Goal: Transaction & Acquisition: Purchase product/service

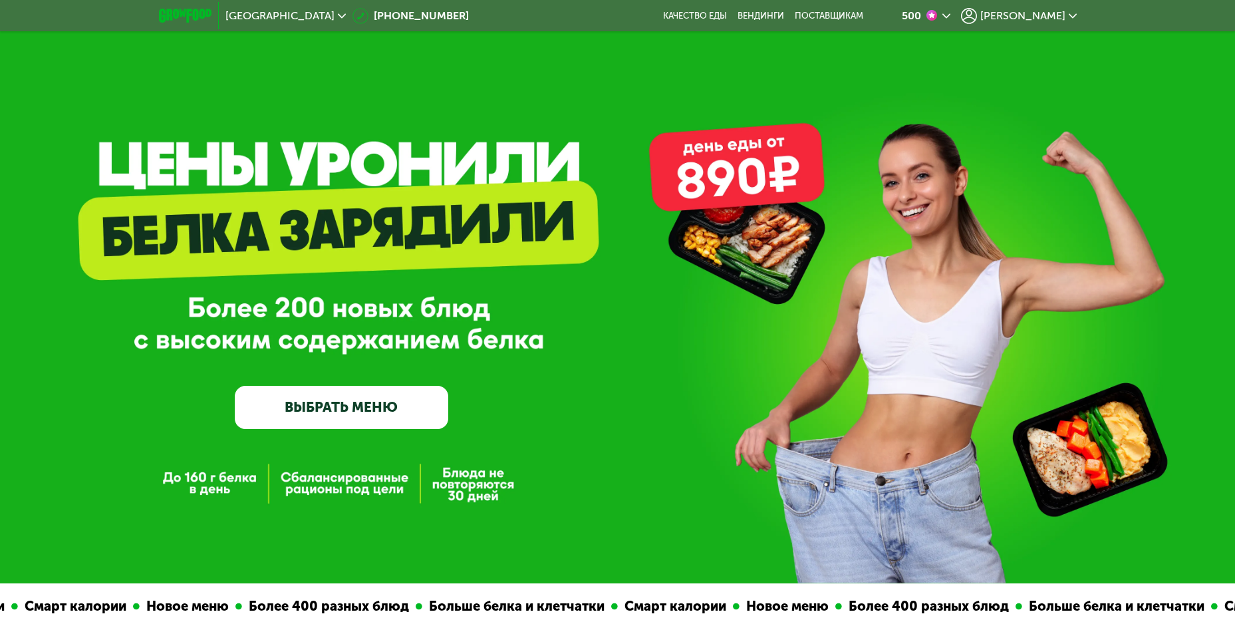
click at [399, 419] on link "ВЫБРАТЬ МЕНЮ" at bounding box center [342, 407] width 214 height 43
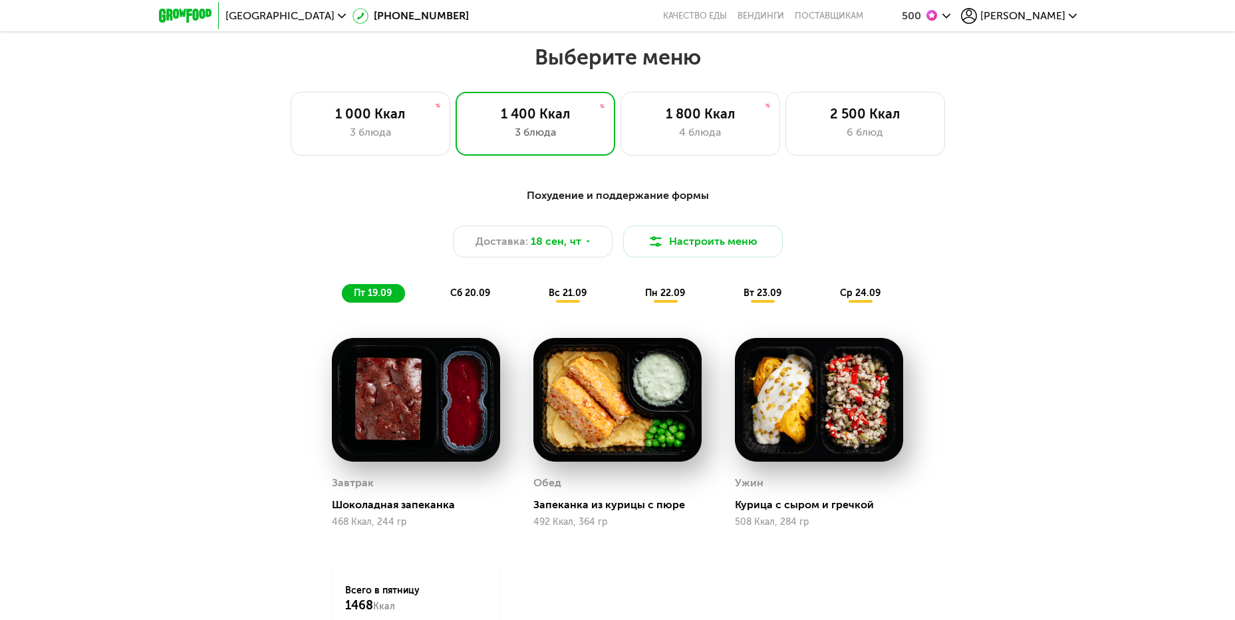
scroll to position [1102, 0]
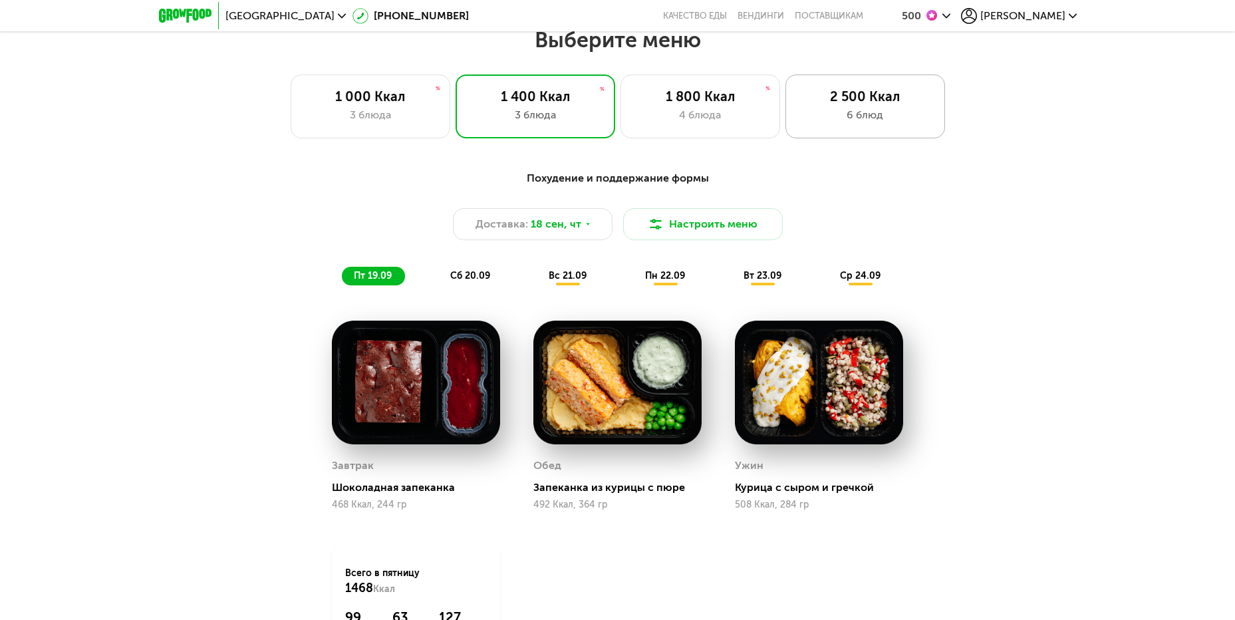
click at [851, 112] on div "6 блюд" at bounding box center [865, 115] width 132 height 16
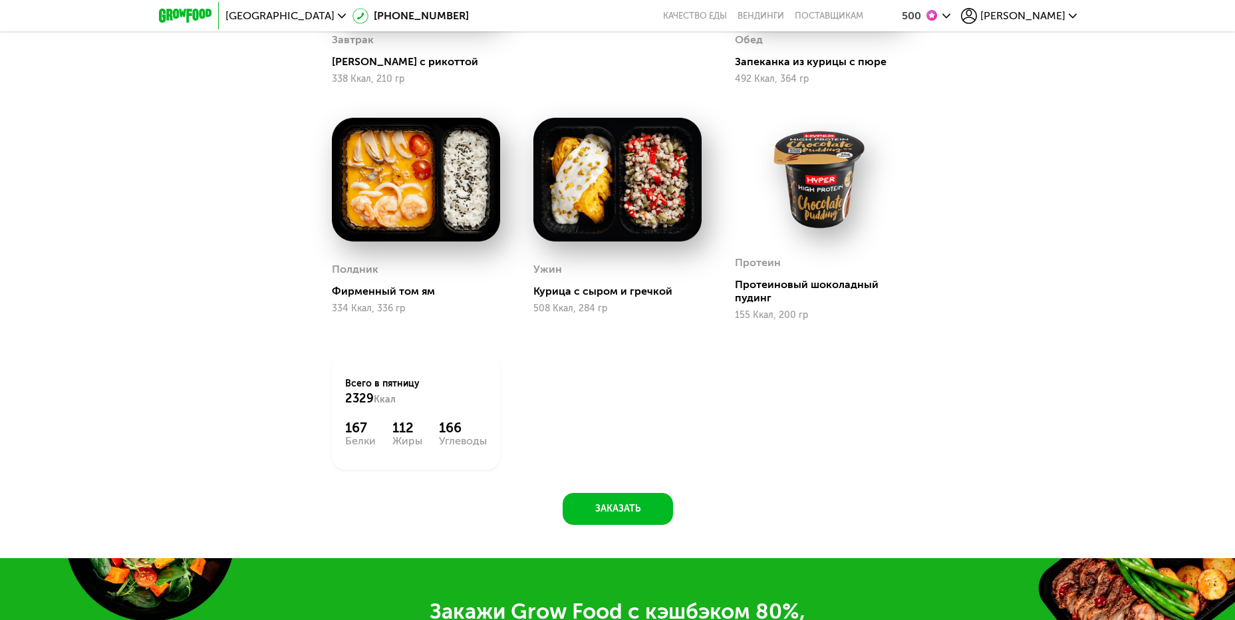
scroll to position [1568, 0]
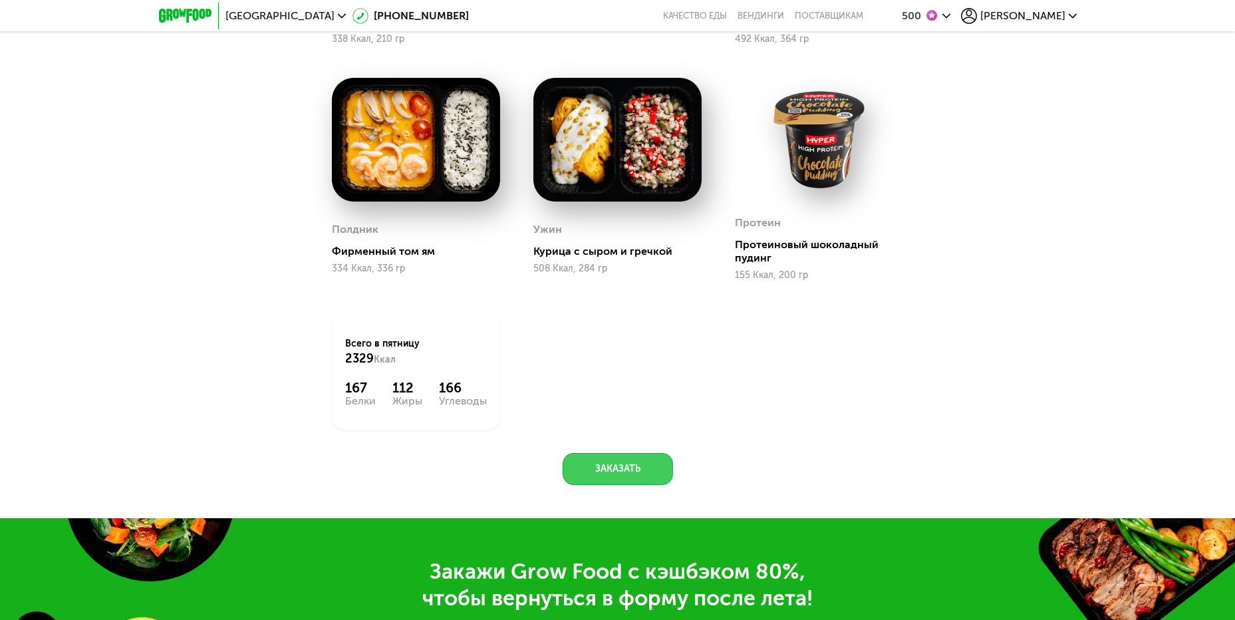
click at [615, 471] on button "Заказать" at bounding box center [618, 469] width 110 height 32
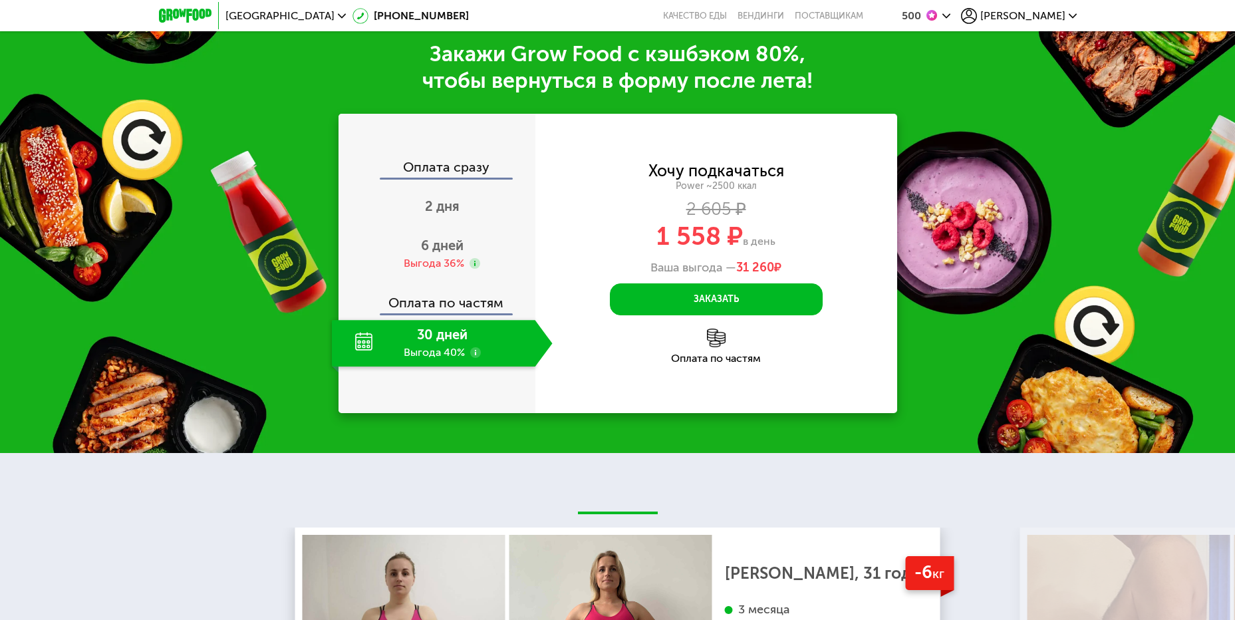
scroll to position [2091, 0]
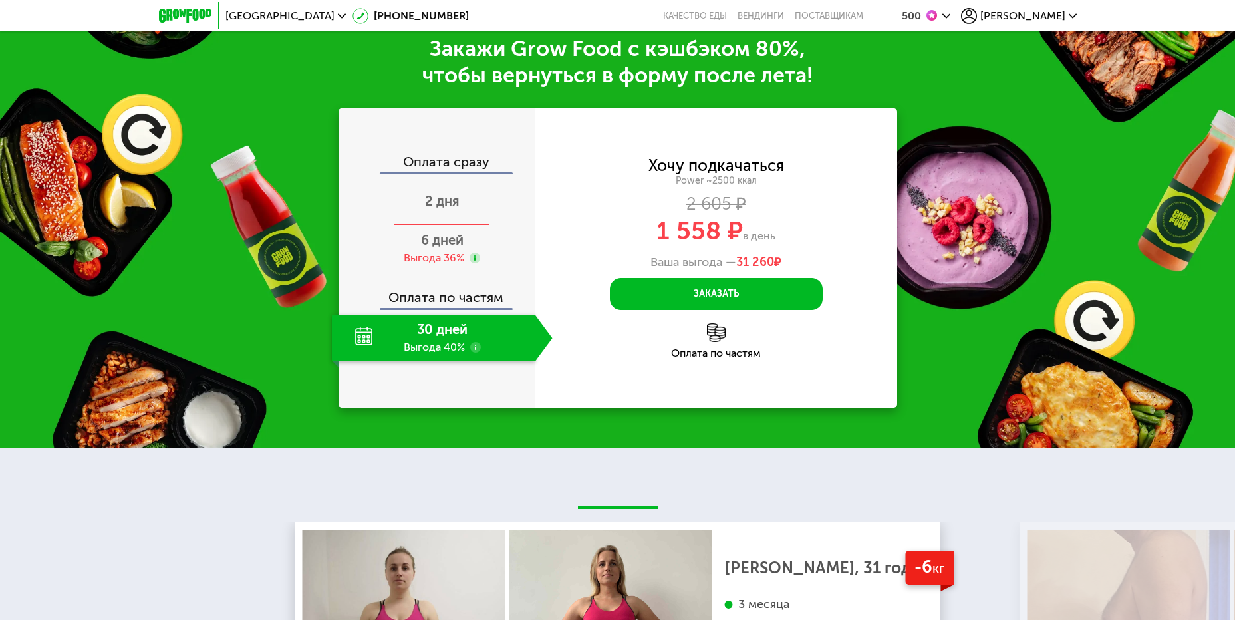
click at [438, 198] on span "2 дня" at bounding box center [442, 201] width 35 height 16
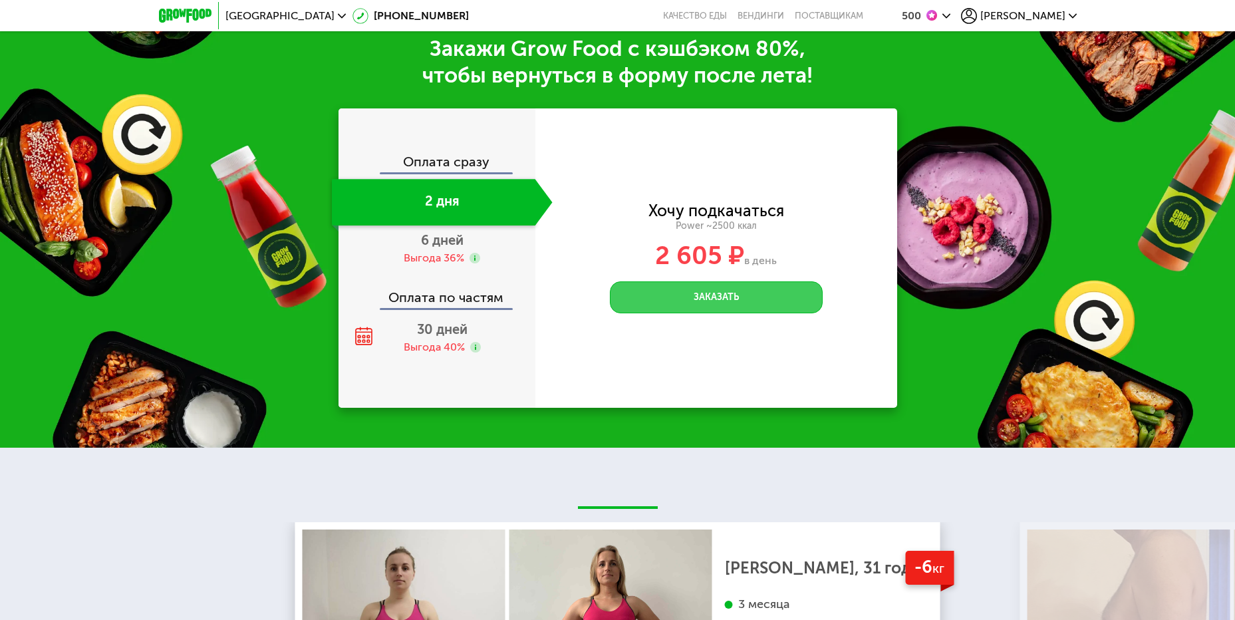
click at [747, 298] on button "Заказать" at bounding box center [716, 297] width 213 height 32
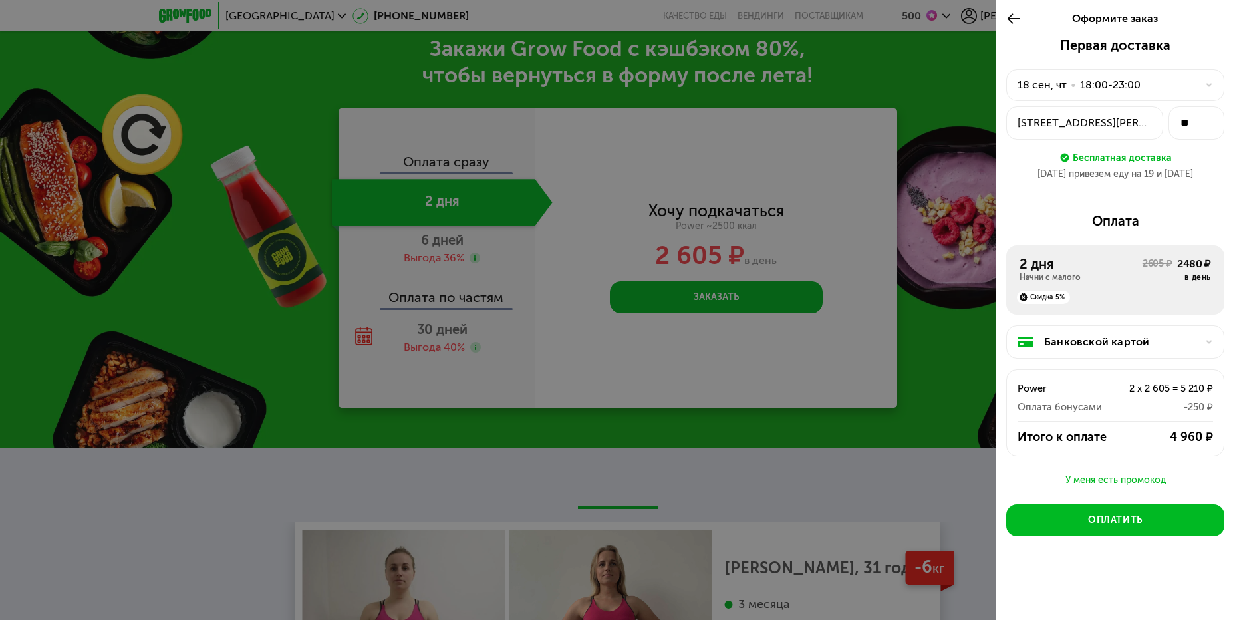
click at [1211, 82] on icon at bounding box center [1209, 85] width 8 height 8
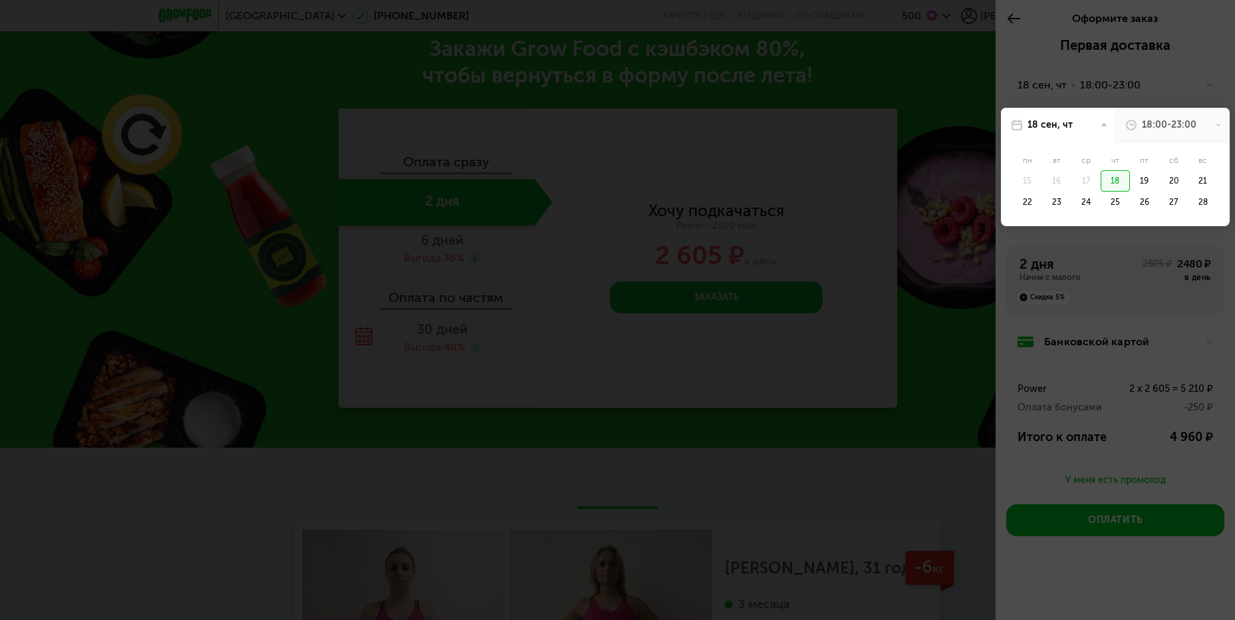
click at [1118, 176] on div "18" at bounding box center [1115, 180] width 29 height 21
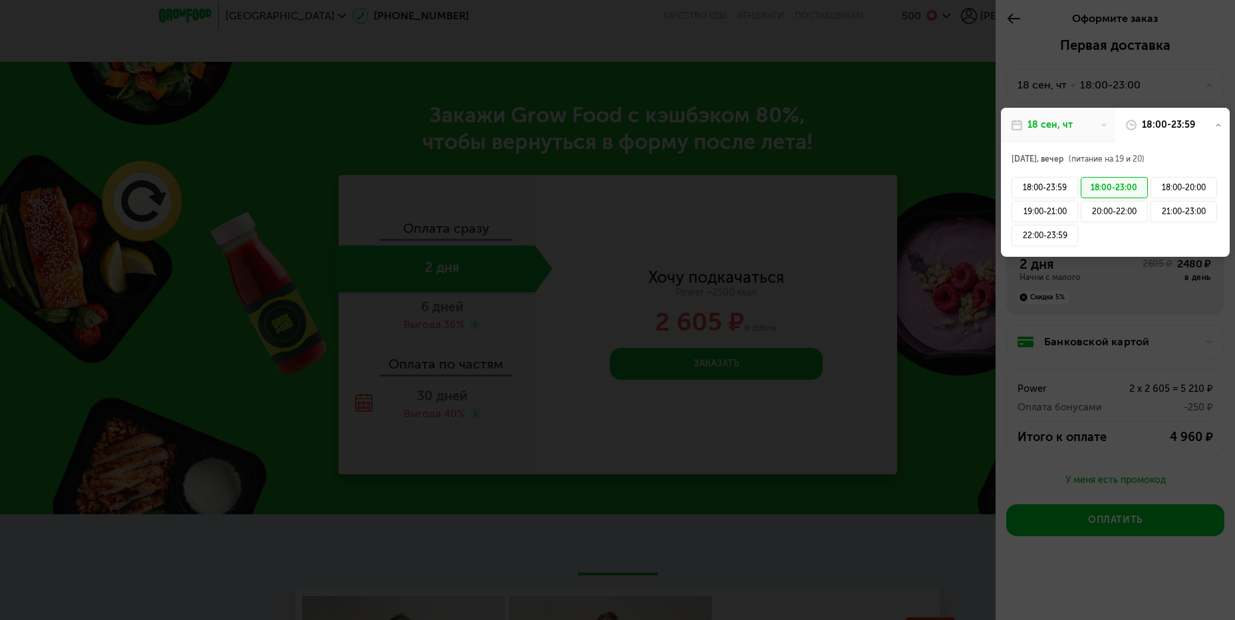
scroll to position [2091, 0]
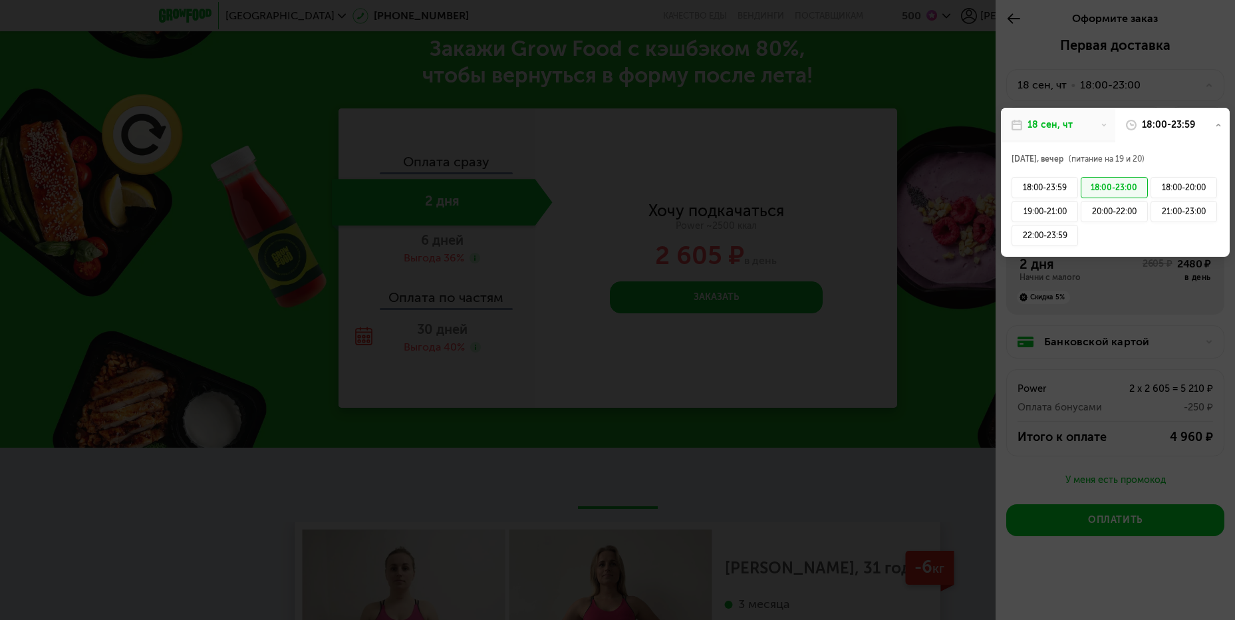
click at [1208, 72] on div at bounding box center [617, 310] width 1235 height 620
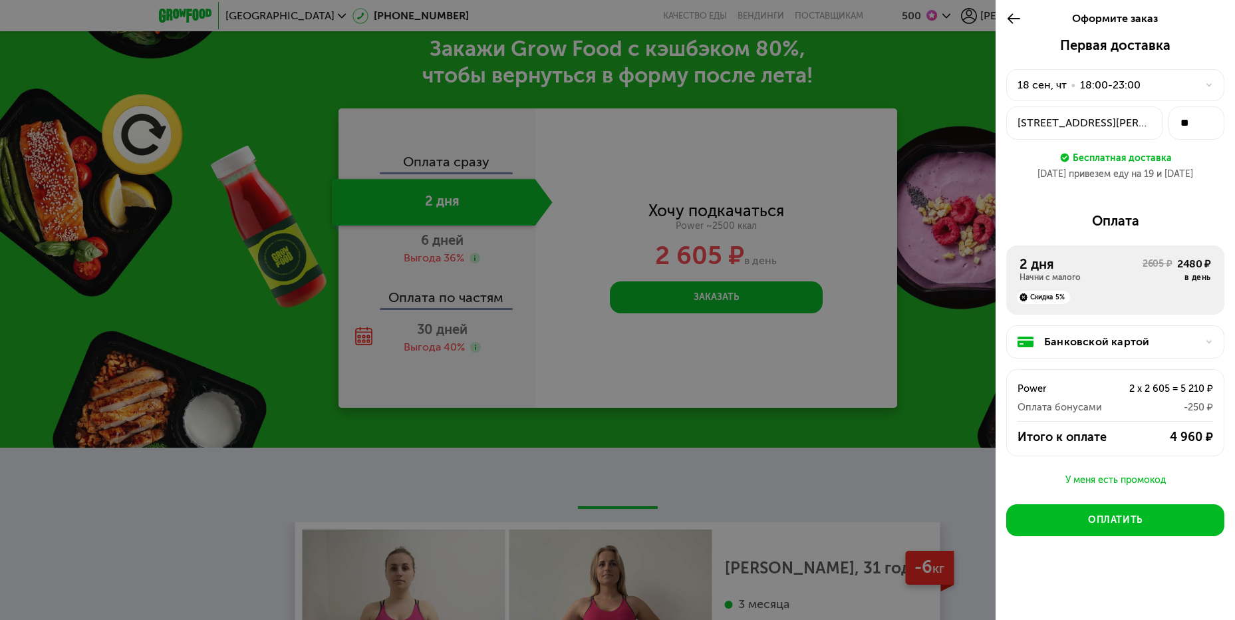
click at [1205, 86] on icon at bounding box center [1209, 85] width 8 height 8
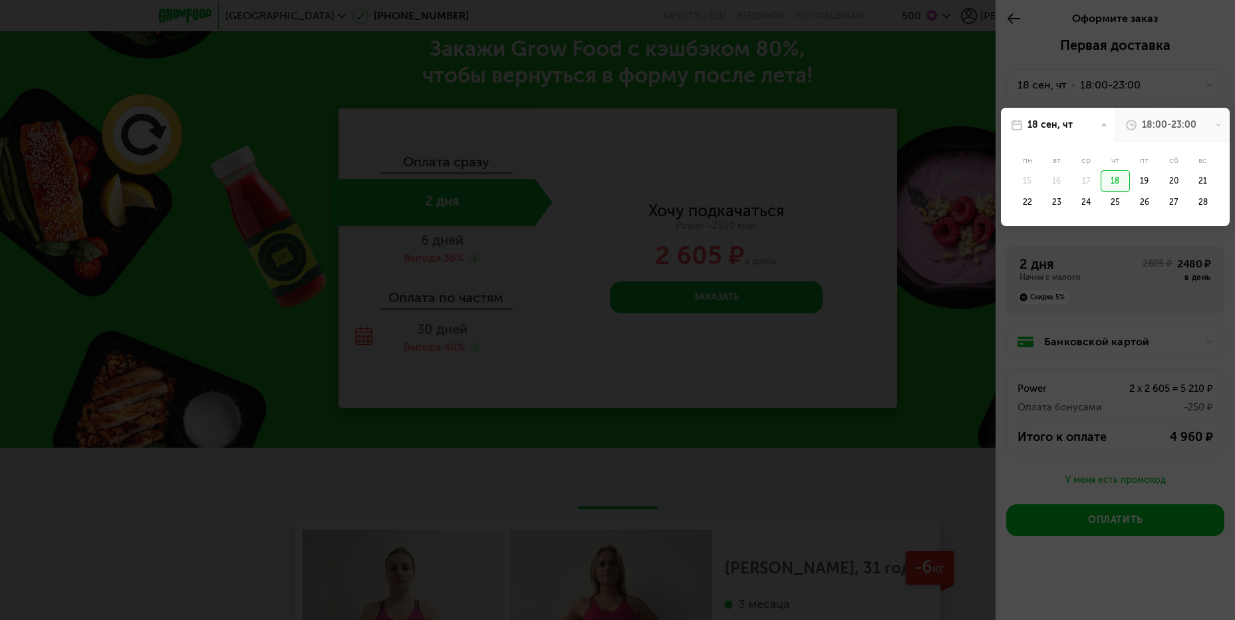
click at [1216, 126] on icon at bounding box center [1218, 125] width 7 height 7
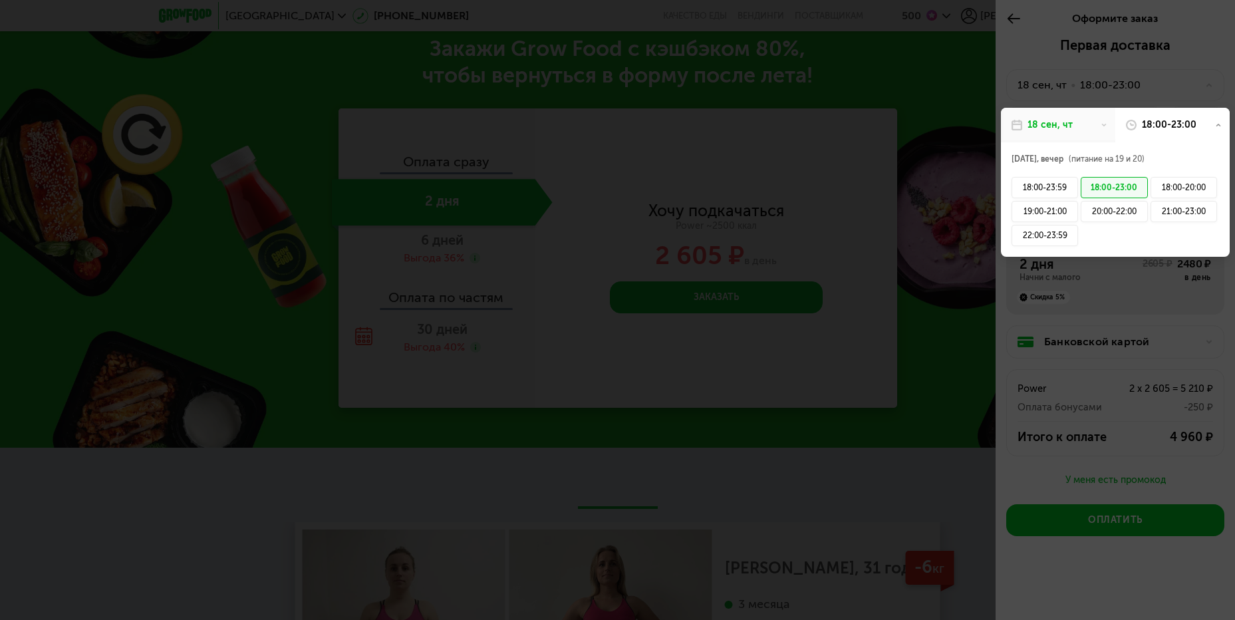
click at [1215, 46] on div at bounding box center [617, 310] width 1235 height 620
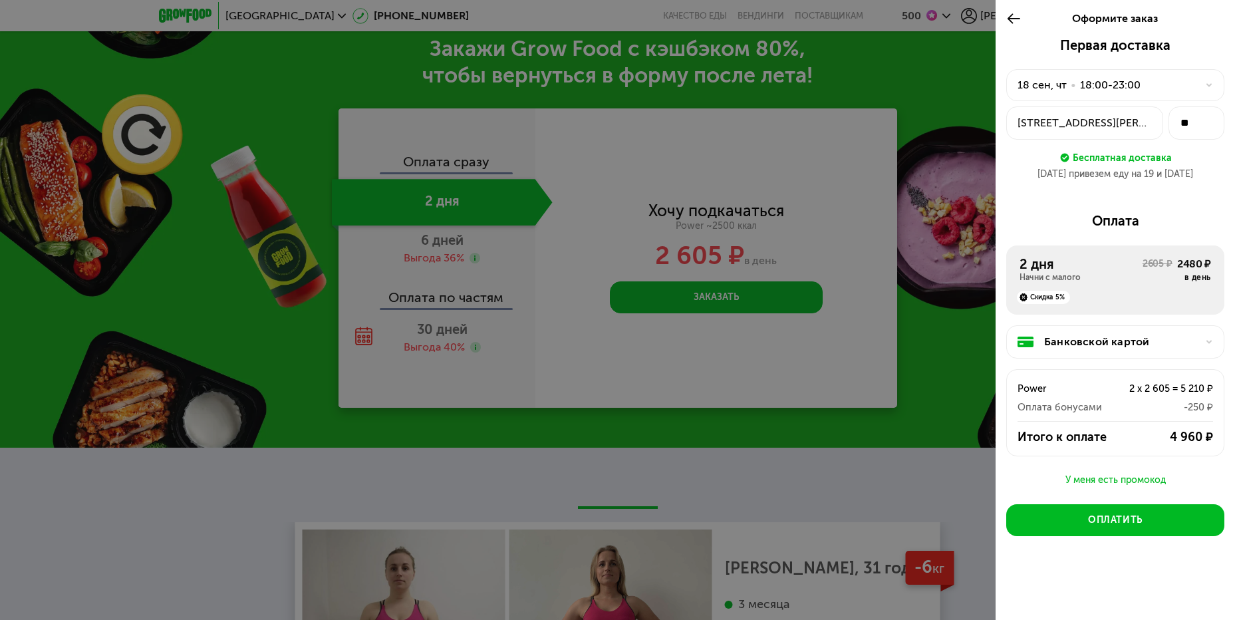
click at [1206, 82] on icon at bounding box center [1209, 85] width 8 height 8
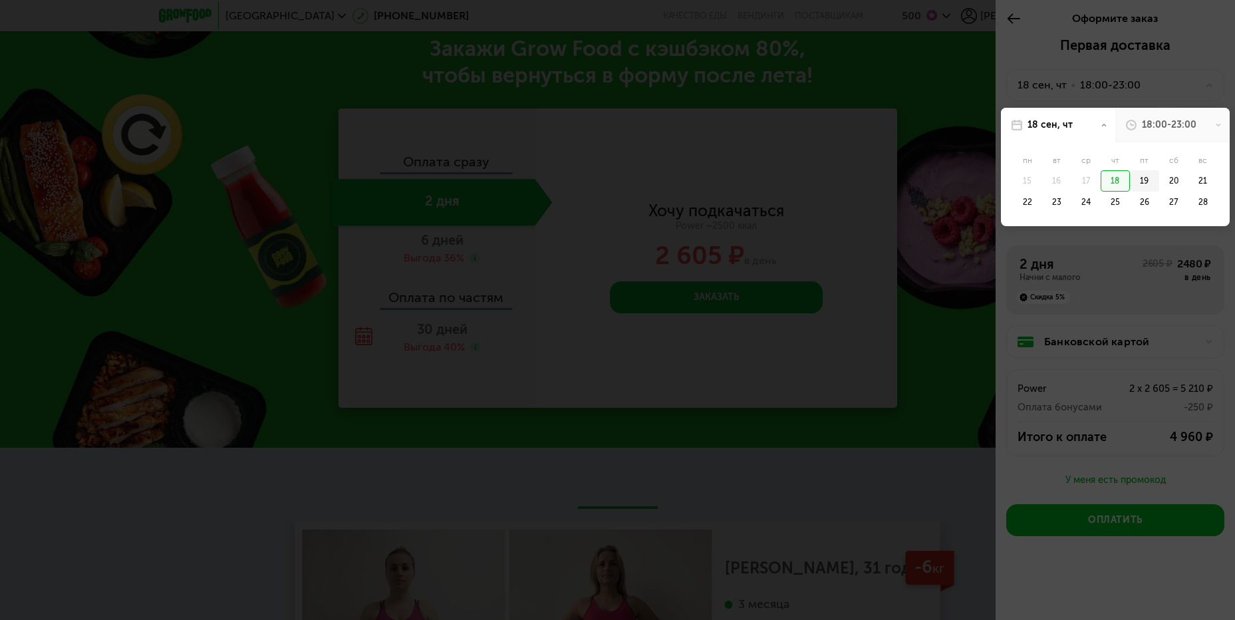
click at [1140, 180] on div "19" at bounding box center [1144, 180] width 29 height 21
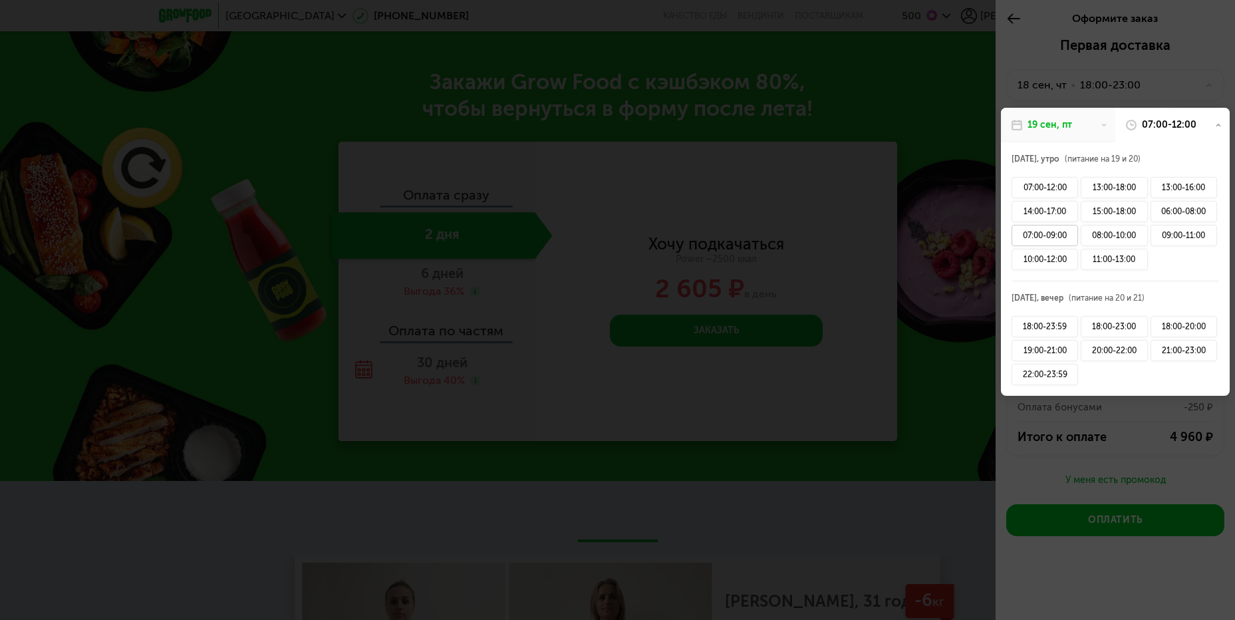
scroll to position [2024, 0]
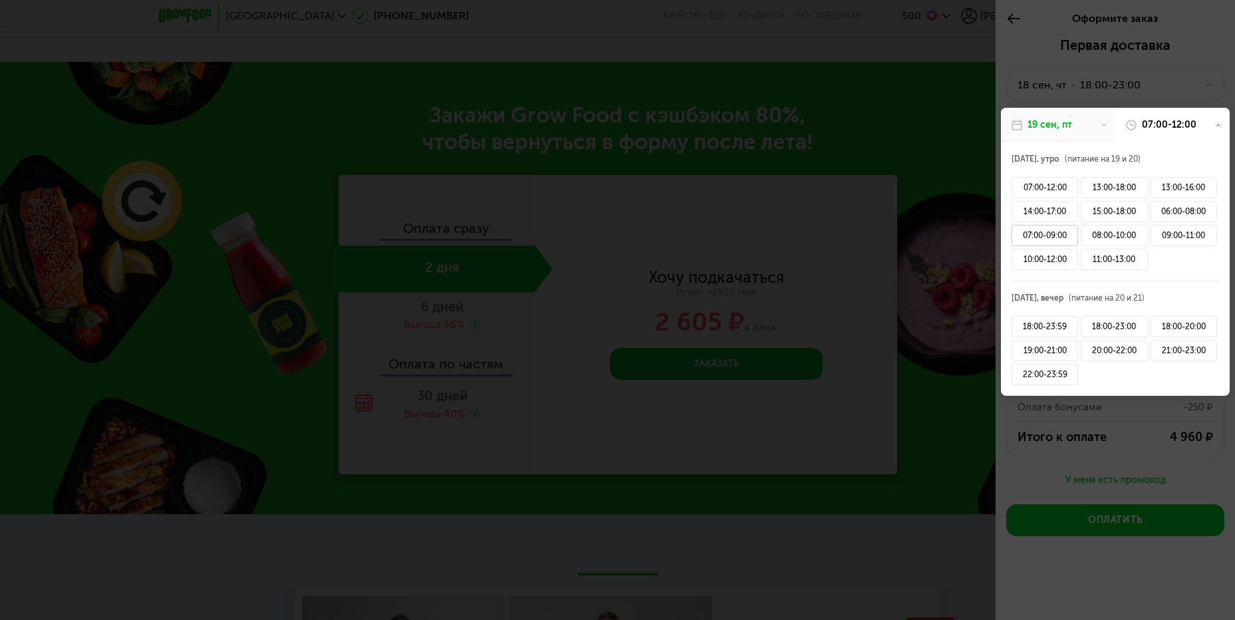
click at [1062, 234] on div "07:00-09:00" at bounding box center [1045, 235] width 67 height 21
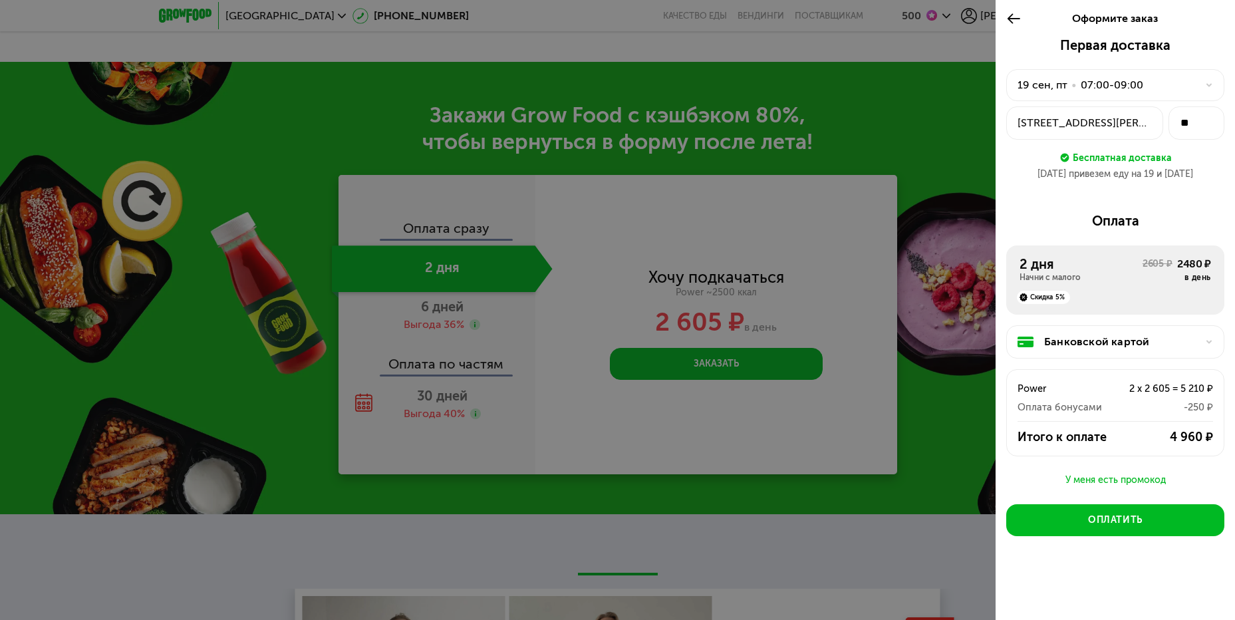
click at [1104, 339] on div "Банковской картой" at bounding box center [1120, 342] width 153 height 16
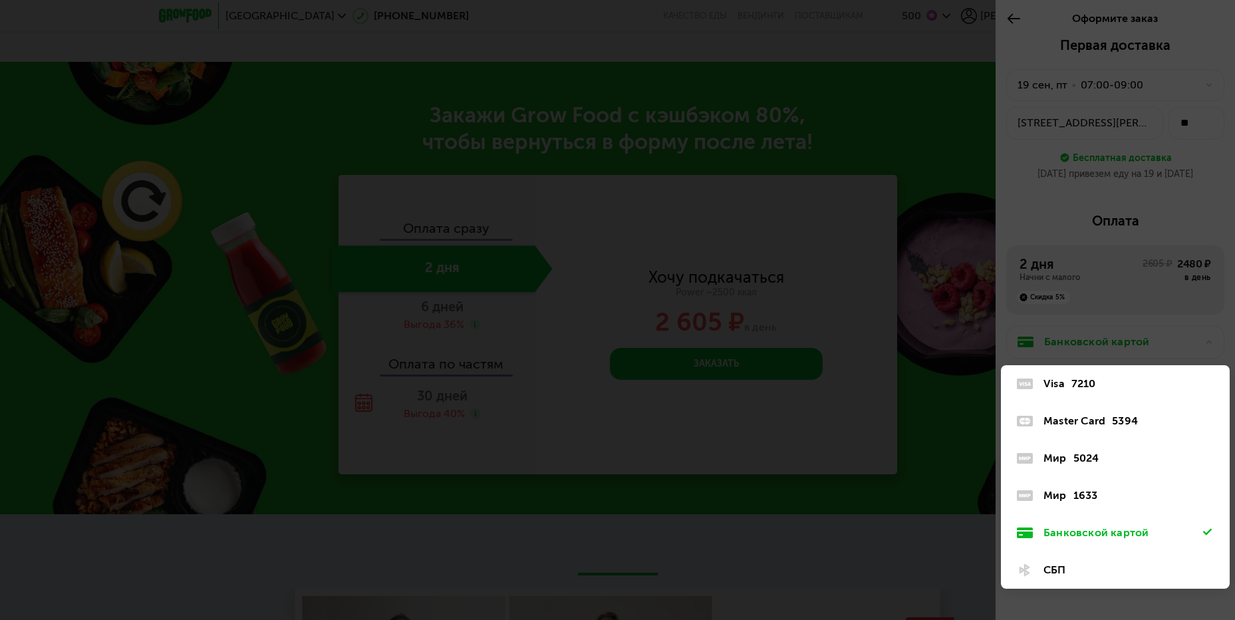
click at [1069, 387] on div "Visa 7210" at bounding box center [1124, 384] width 160 height 16
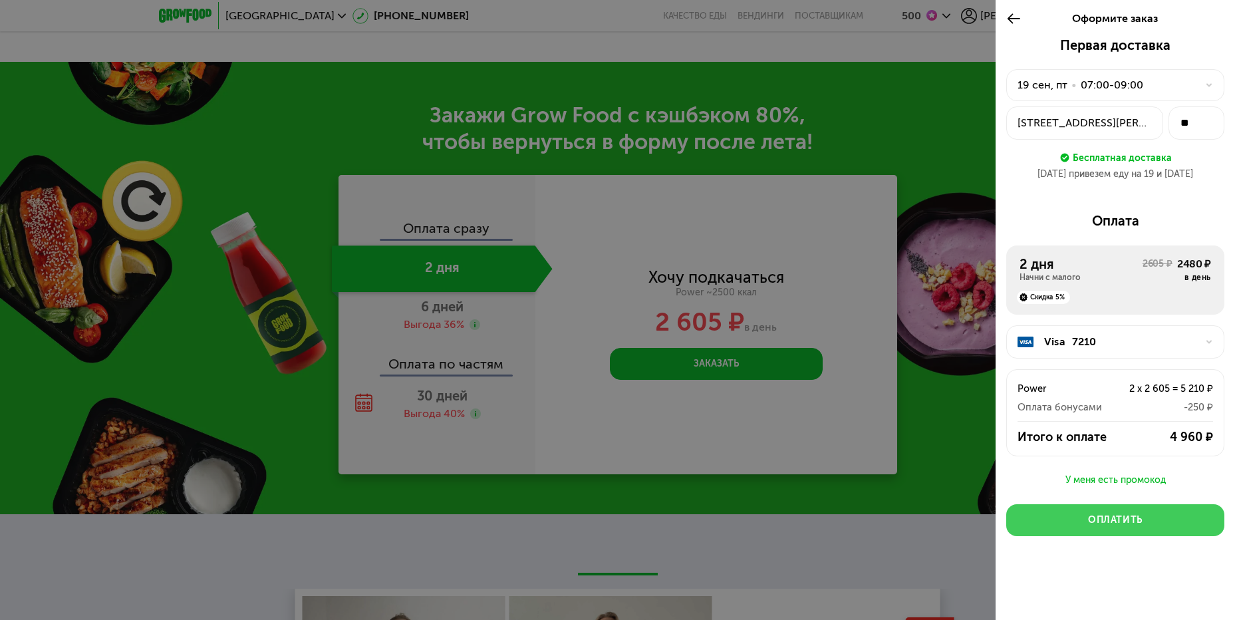
click at [1145, 514] on button "Оплатить" at bounding box center [1115, 520] width 218 height 32
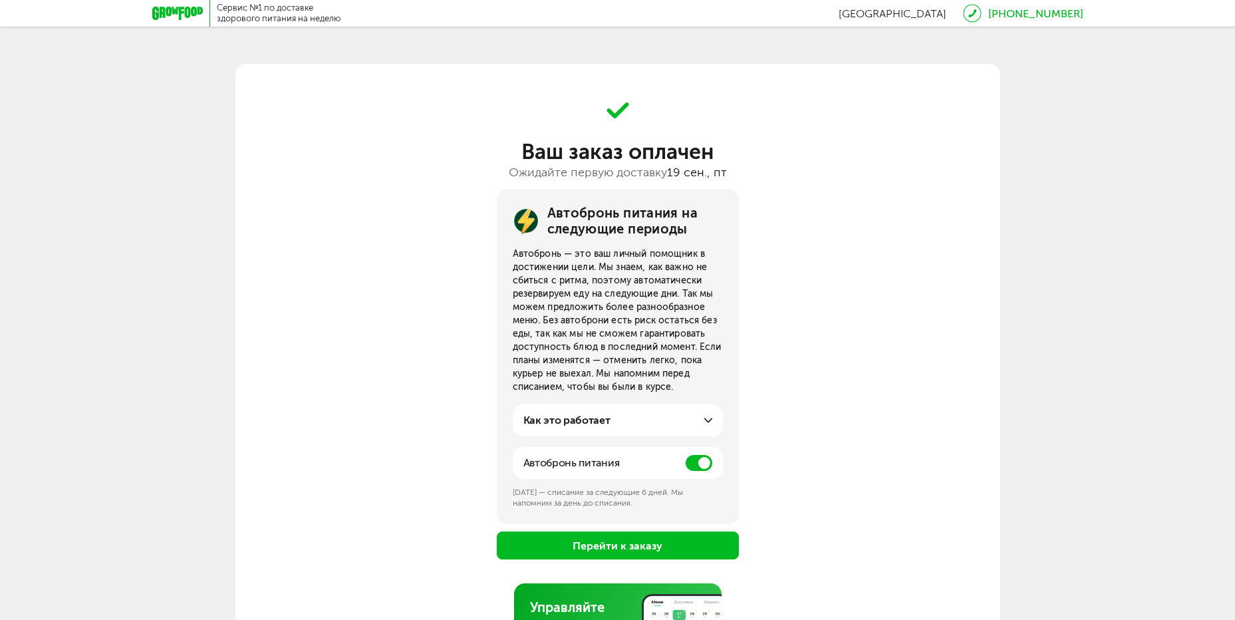
click at [959, 459] on div "Автобронь питания на следующие периоды Автобронь — это ваш личный помощник в до…" at bounding box center [617, 374] width 765 height 370
click at [694, 460] on span at bounding box center [699, 463] width 27 height 16
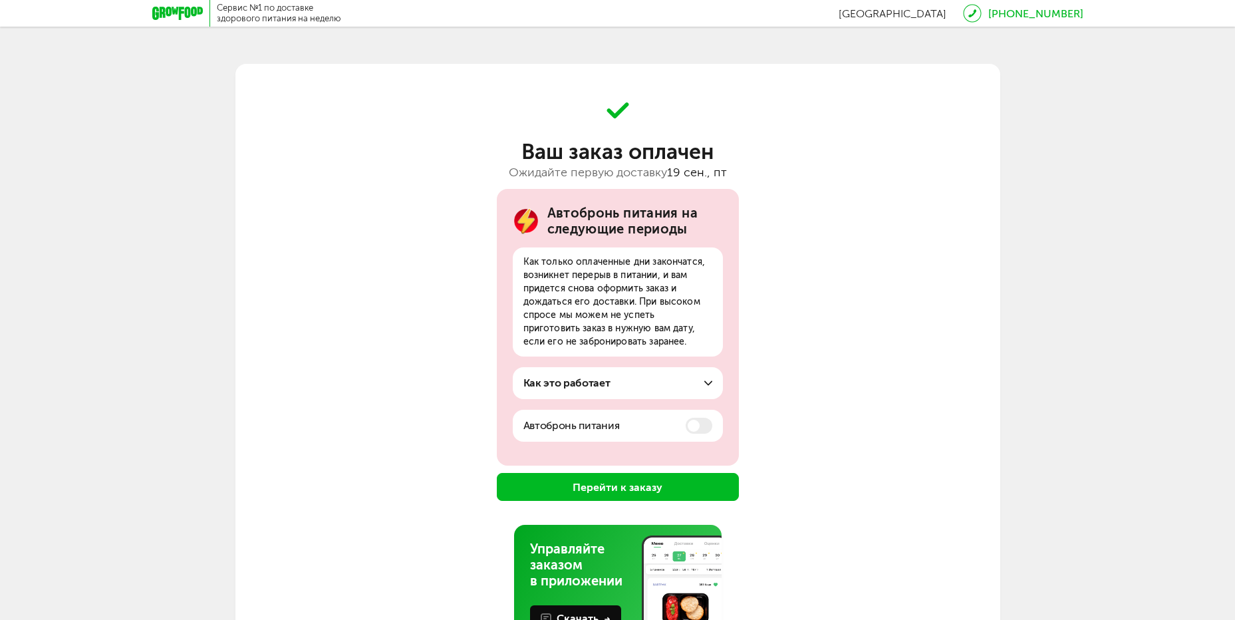
click at [174, 6] on div at bounding box center [181, 13] width 58 height 27
click at [173, 11] on icon at bounding box center [177, 13] width 51 height 13
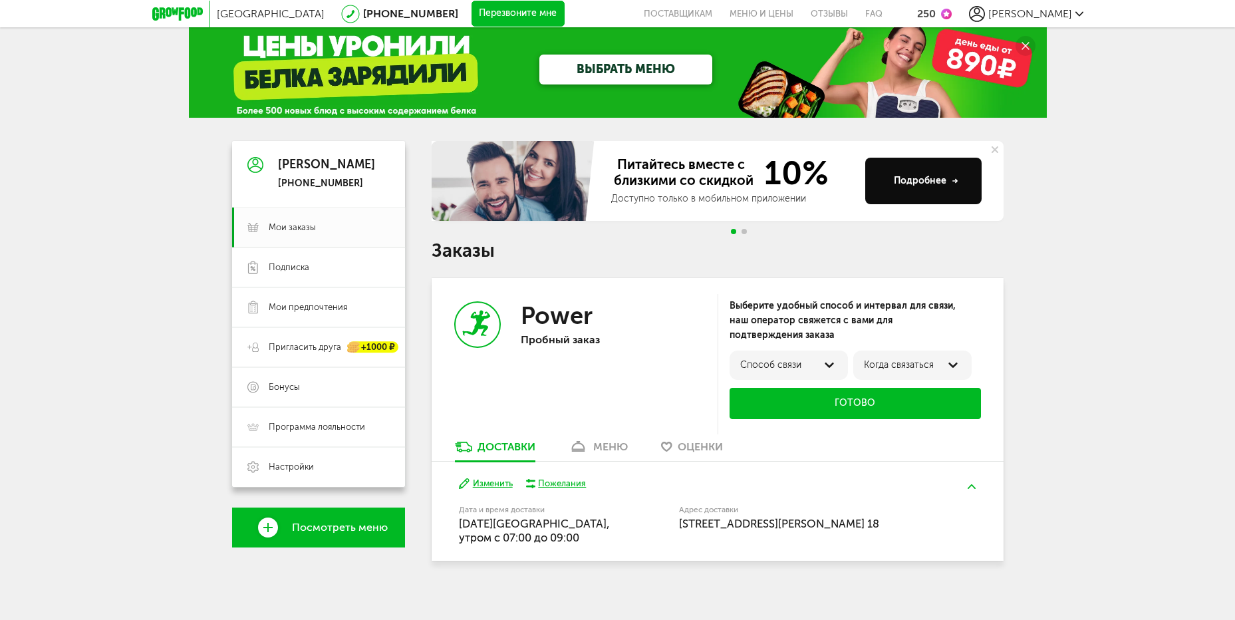
scroll to position [25, 0]
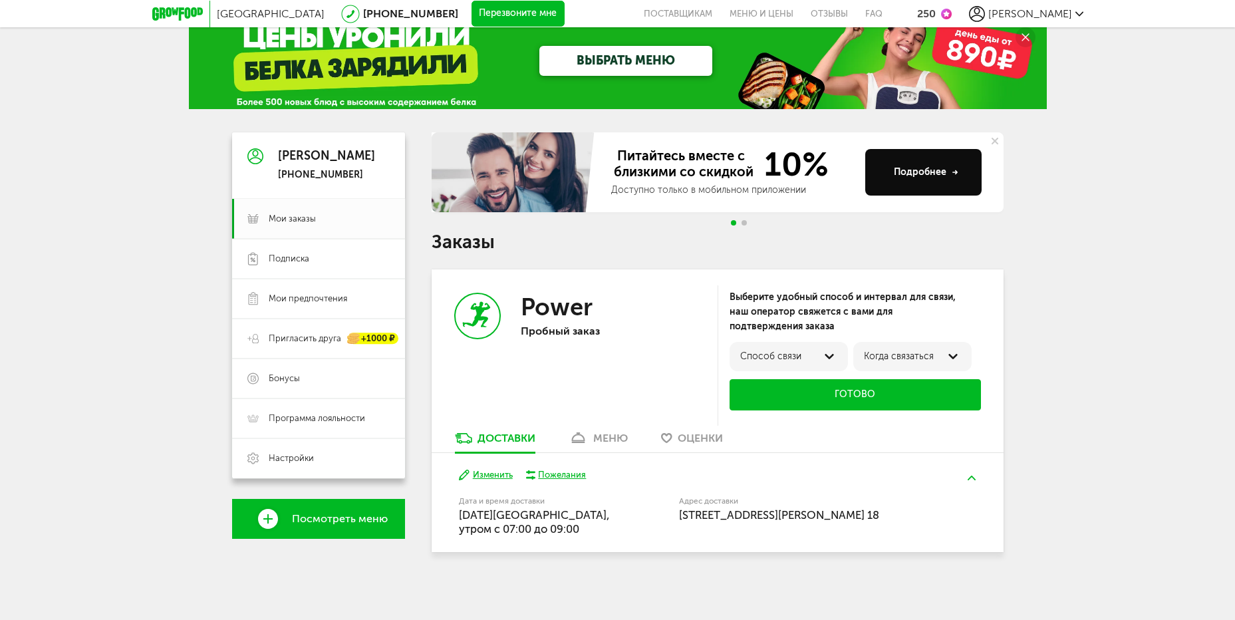
click at [819, 355] on div "Способ связи" at bounding box center [788, 356] width 97 height 11
click at [819, 355] on div "по телефону" at bounding box center [789, 361] width 98 height 24
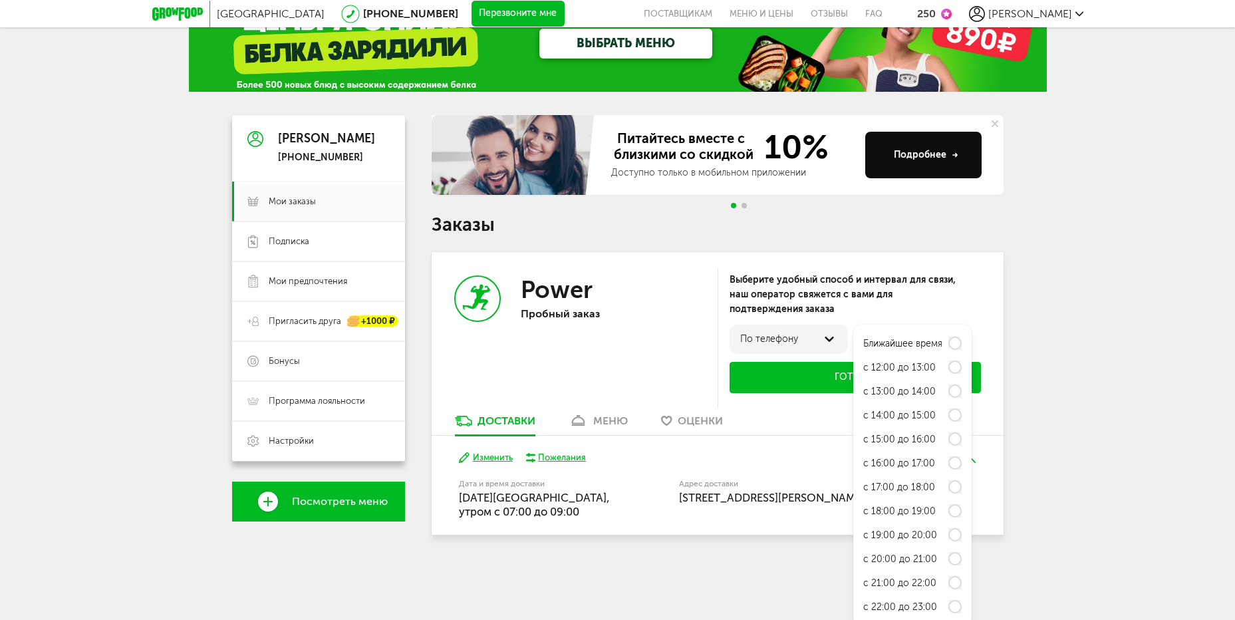
scroll to position [47, 0]
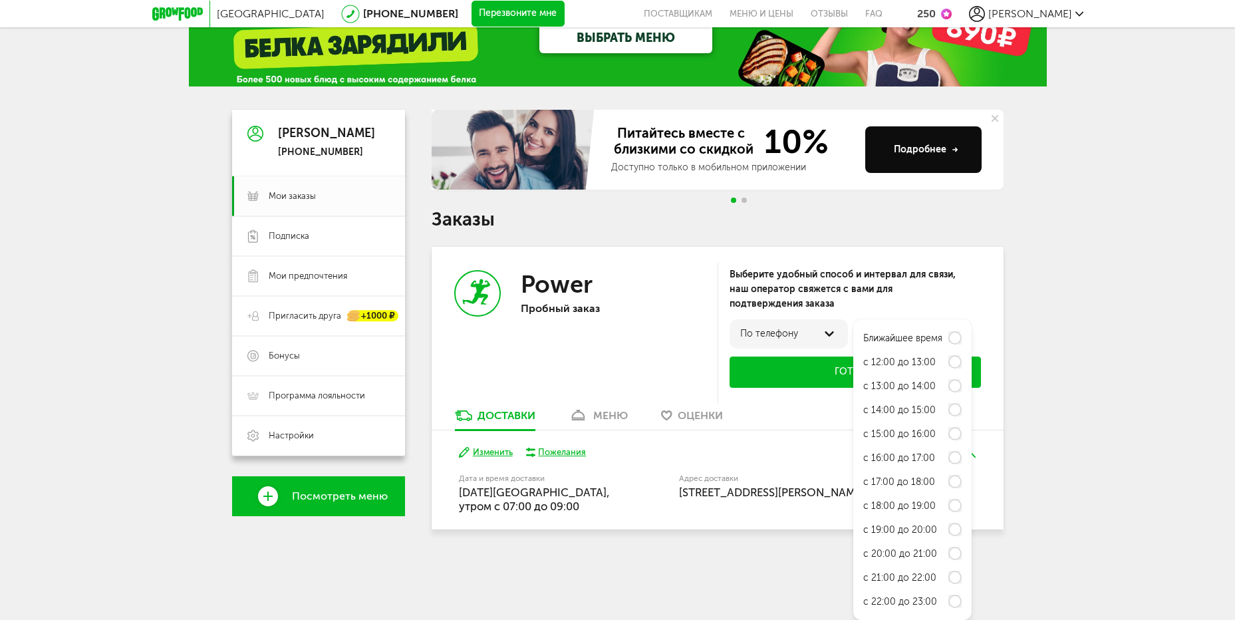
click at [619, 330] on div "Power Пробный заказ" at bounding box center [607, 327] width 173 height 115
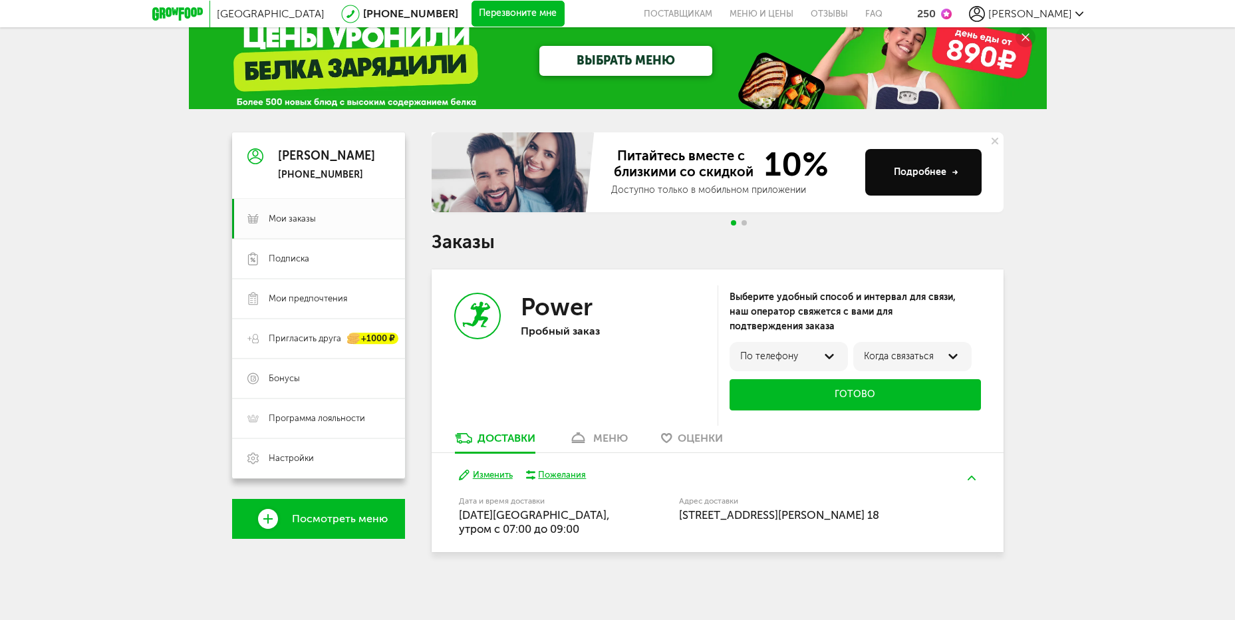
scroll to position [25, 0]
